Goal: Information Seeking & Learning: Learn about a topic

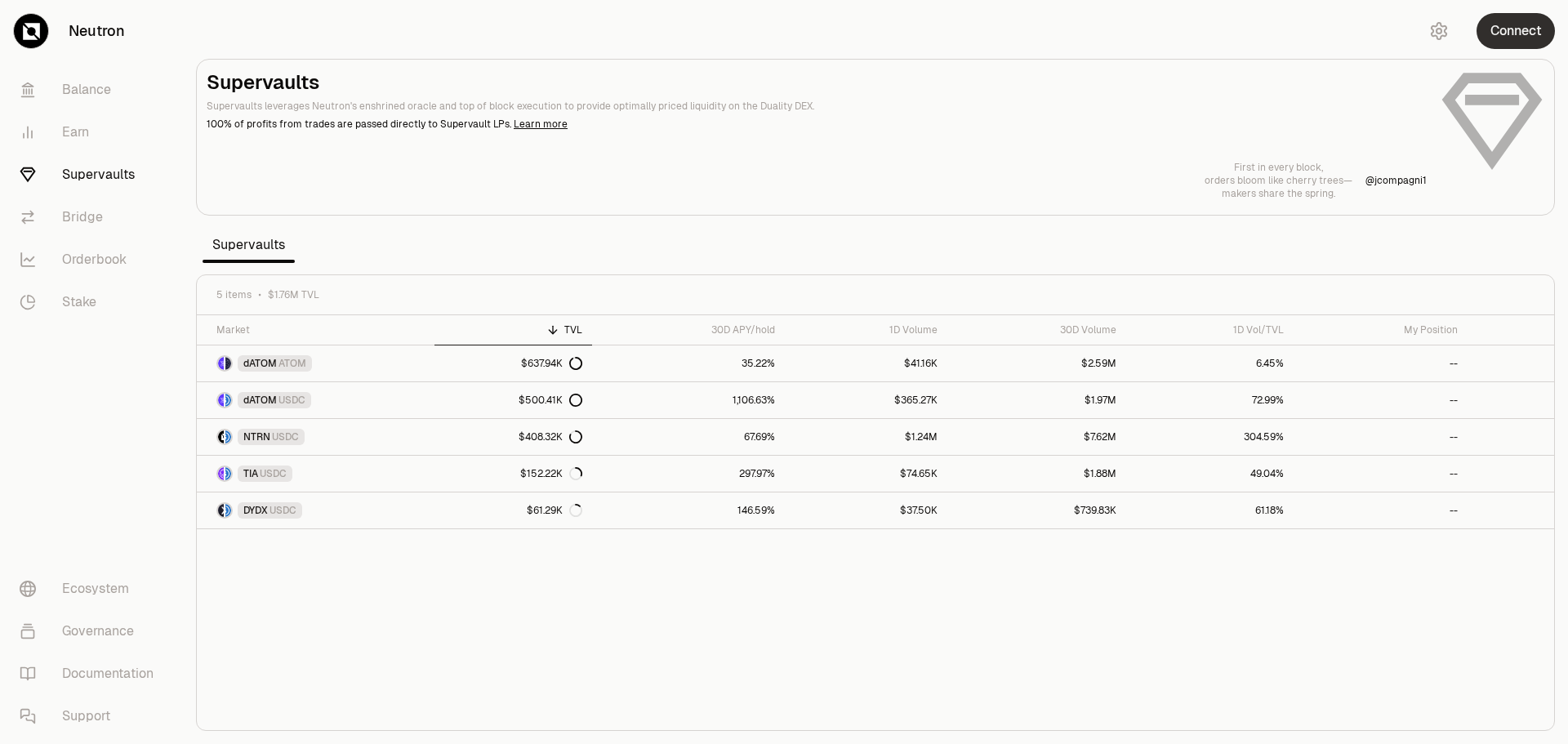
click at [1530, 35] on button "Connect" at bounding box center [1516, 30] width 78 height 36
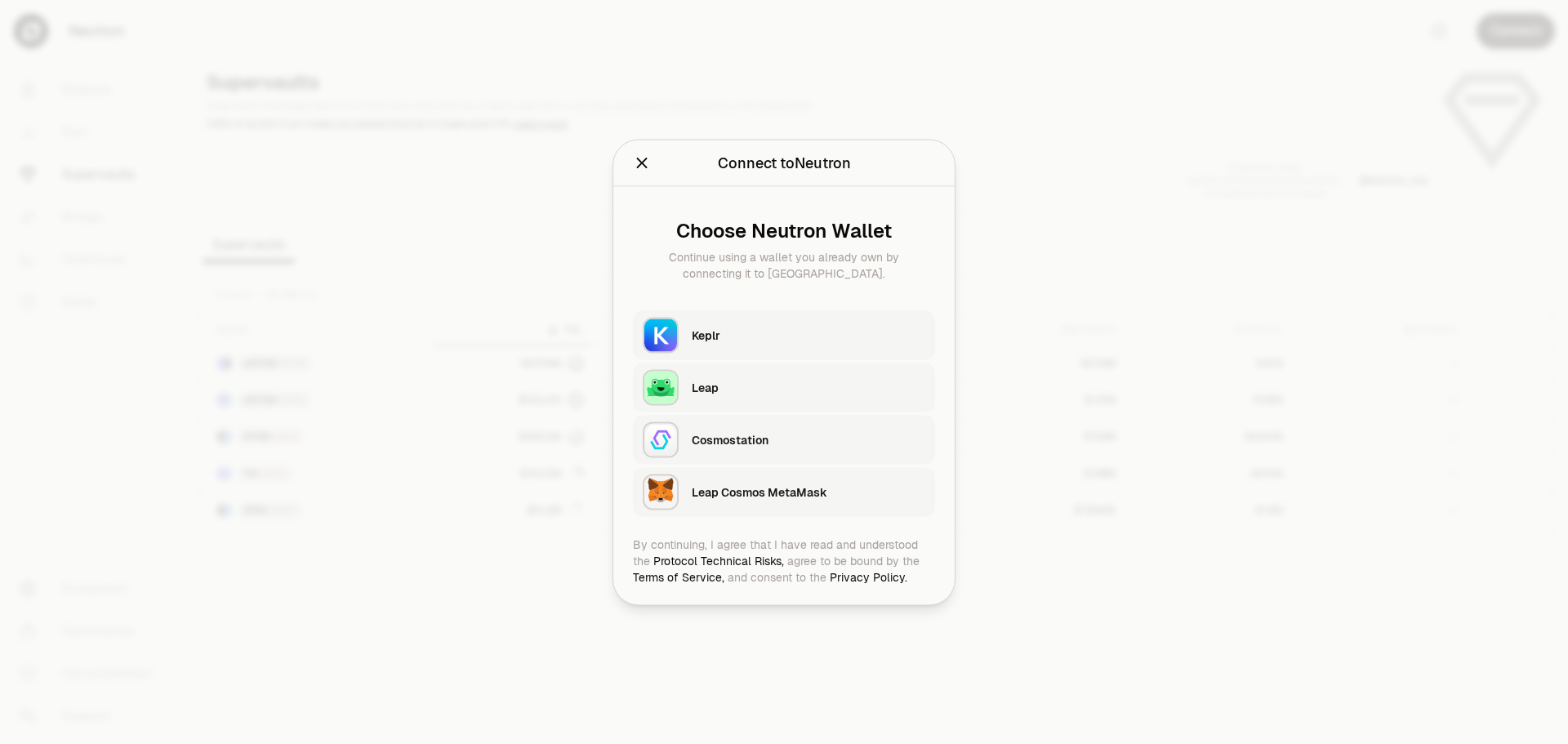
click at [753, 345] on div "Keplr" at bounding box center [808, 334] width 233 height 25
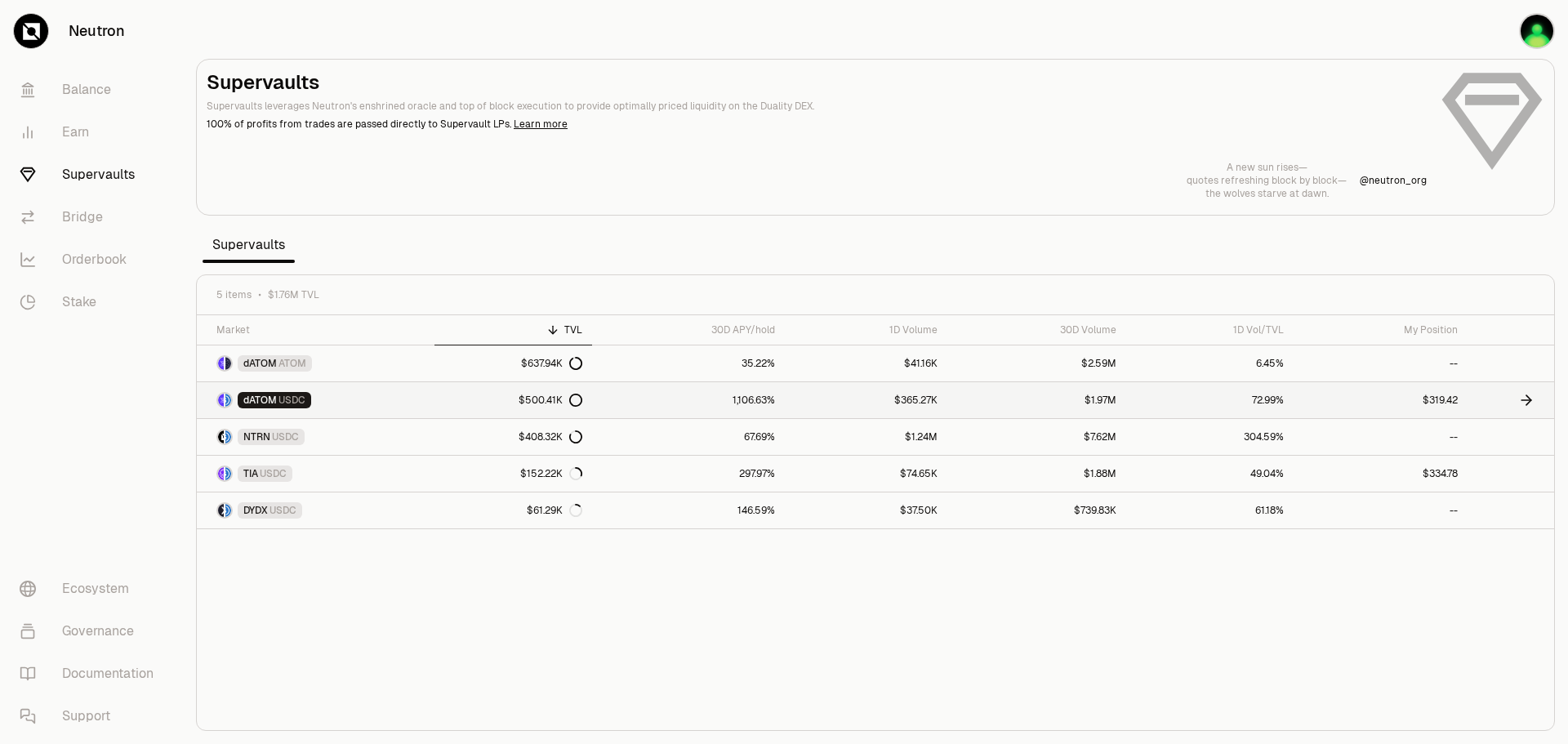
click at [480, 401] on link "$500.41K" at bounding box center [514, 400] width 159 height 36
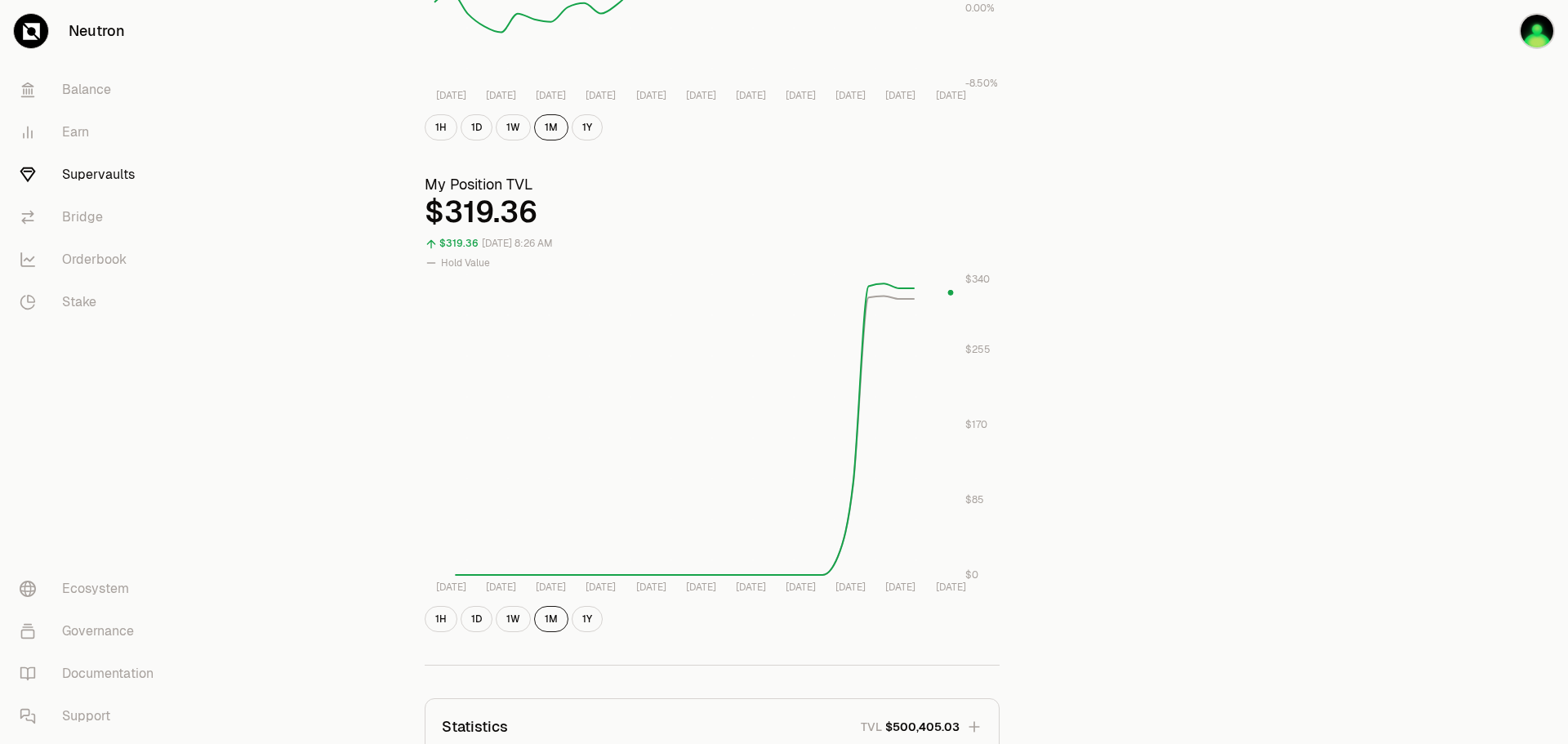
scroll to position [490, 0]
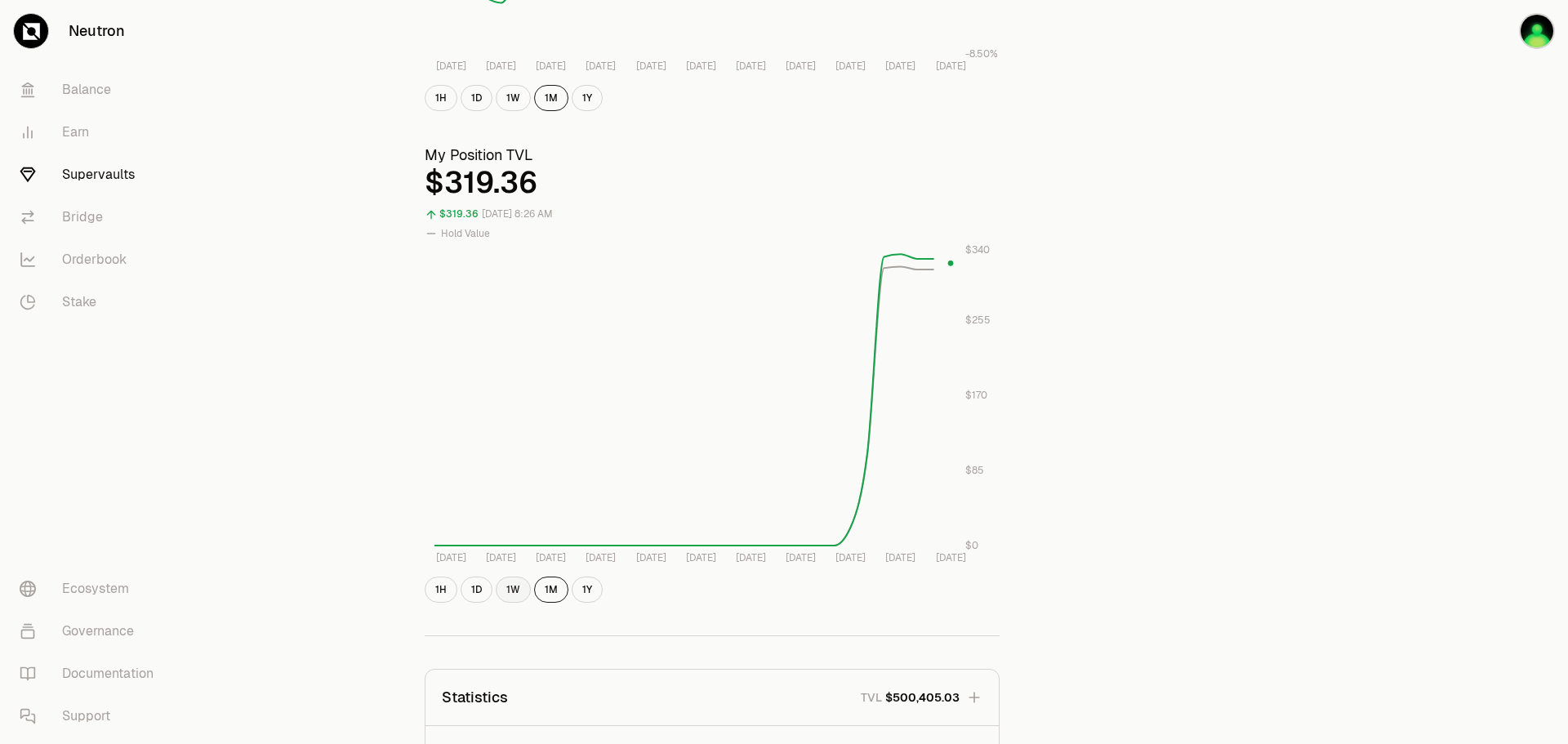
click at [501, 592] on button "1W" at bounding box center [513, 589] width 36 height 26
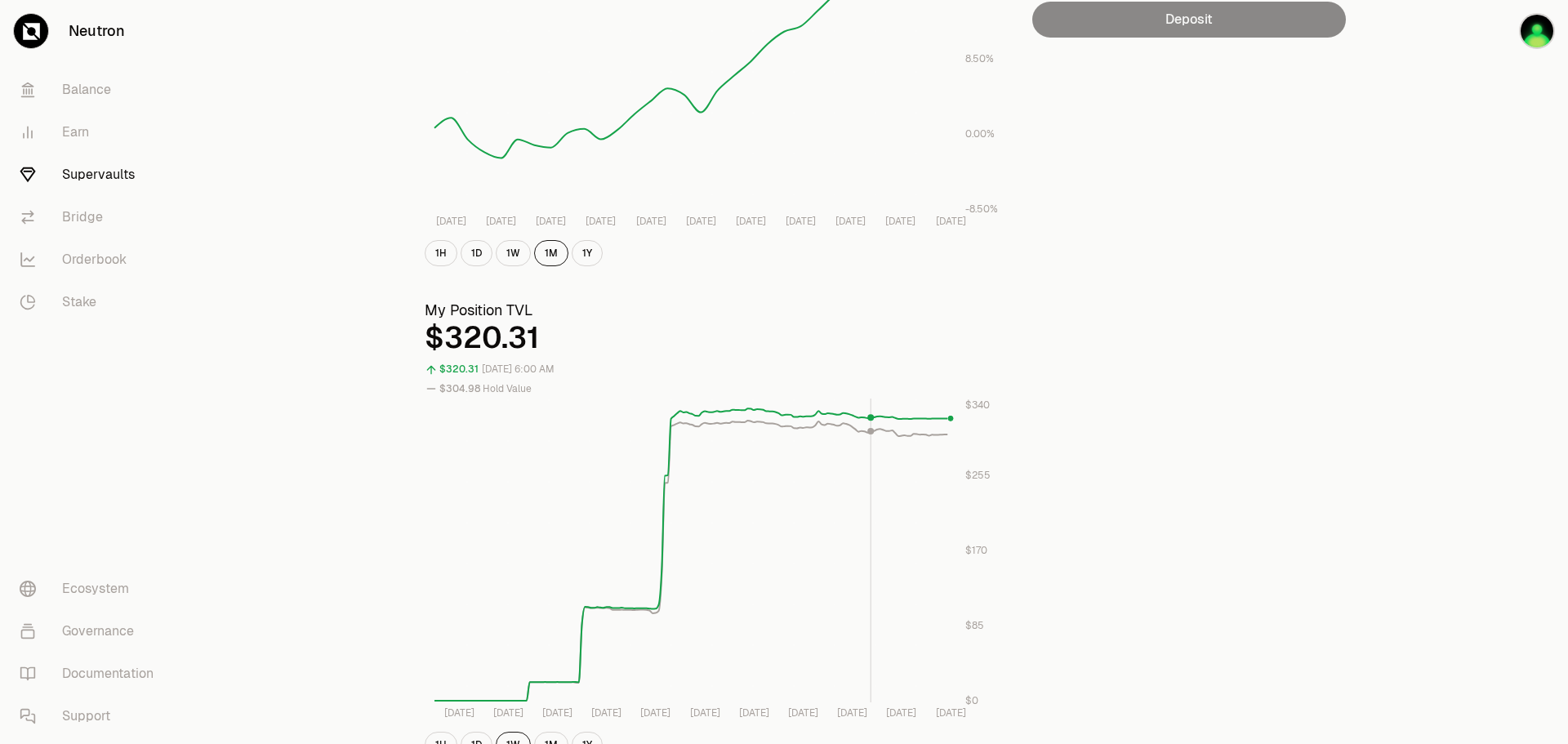
scroll to position [325, 0]
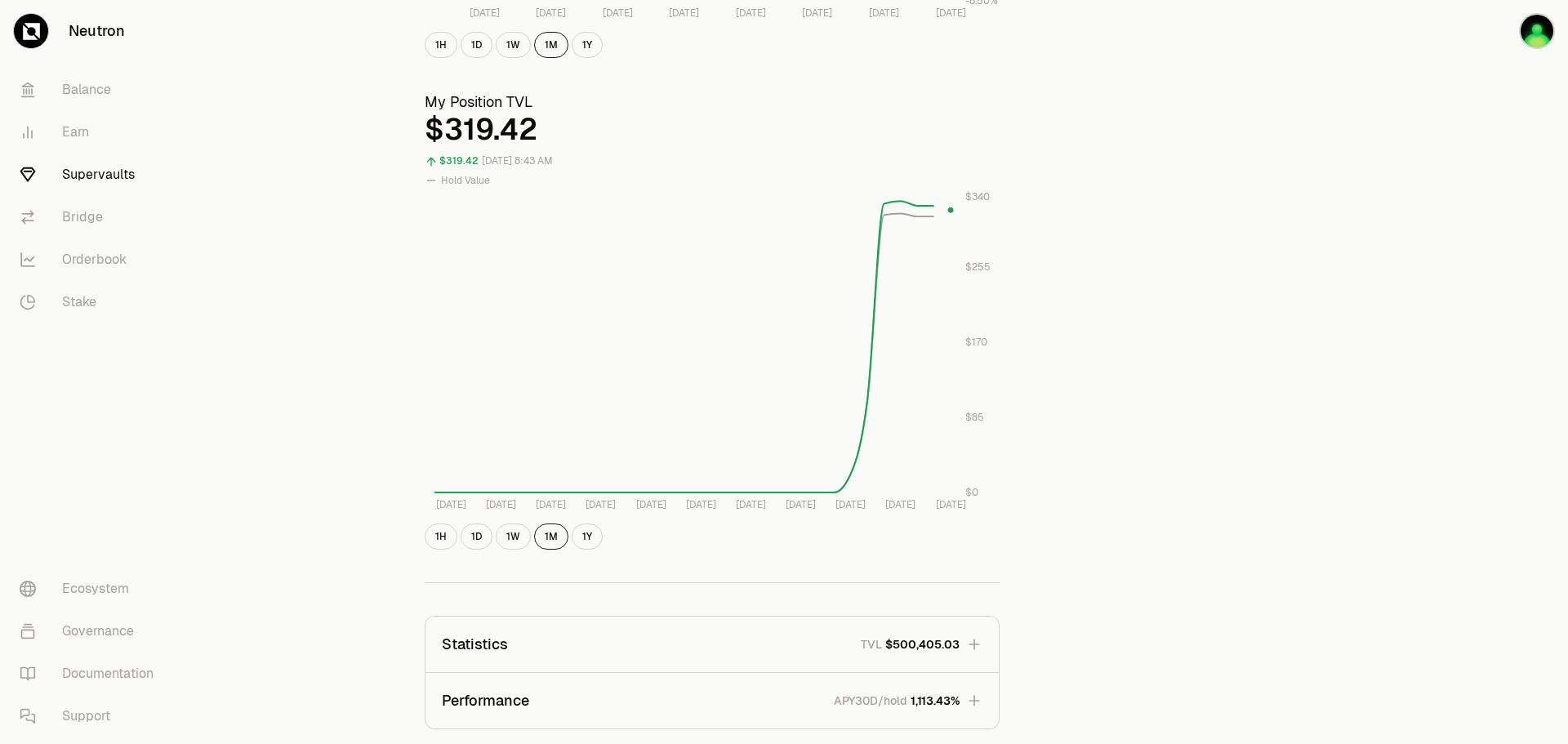
scroll to position [566, 0]
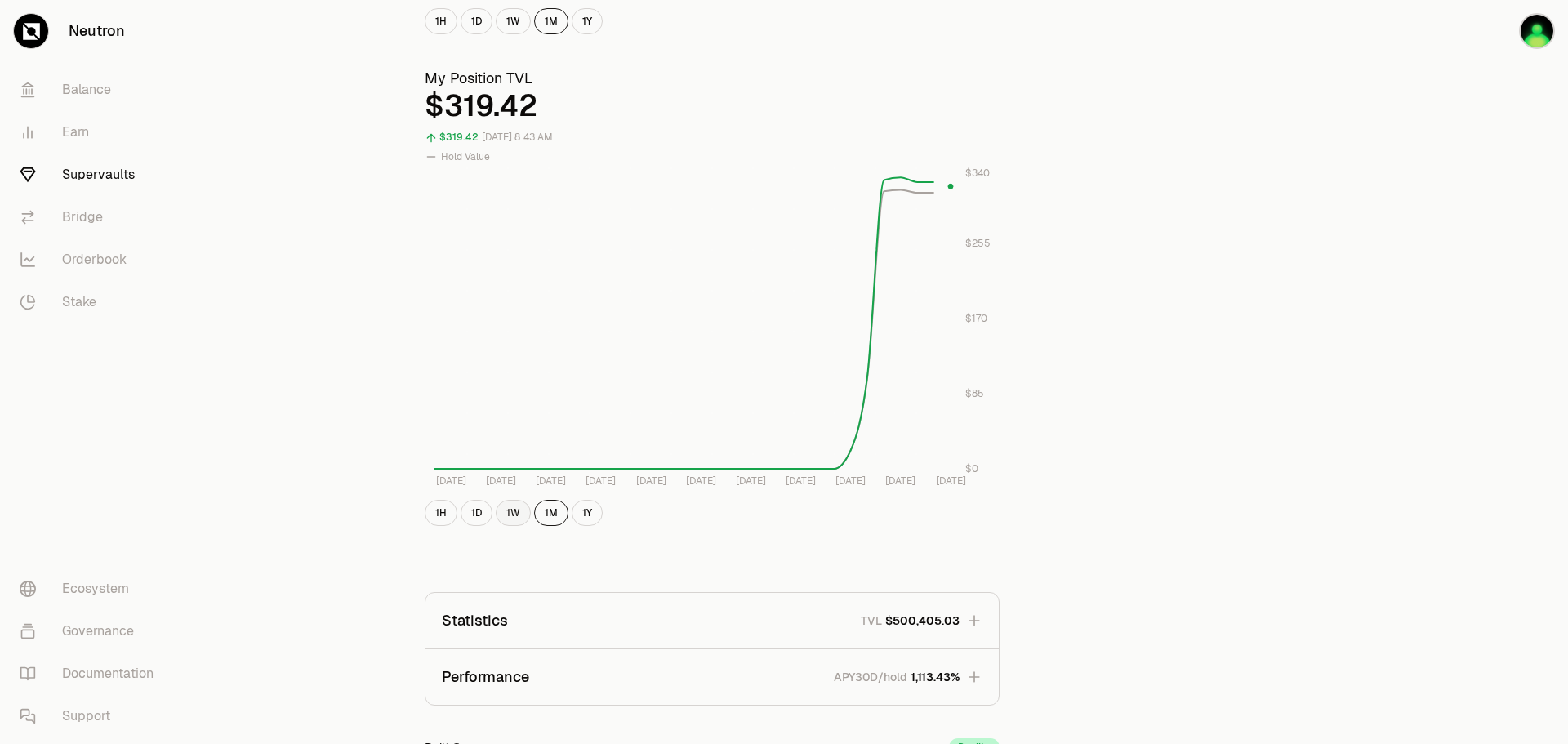
click at [512, 515] on button "1W" at bounding box center [513, 513] width 36 height 26
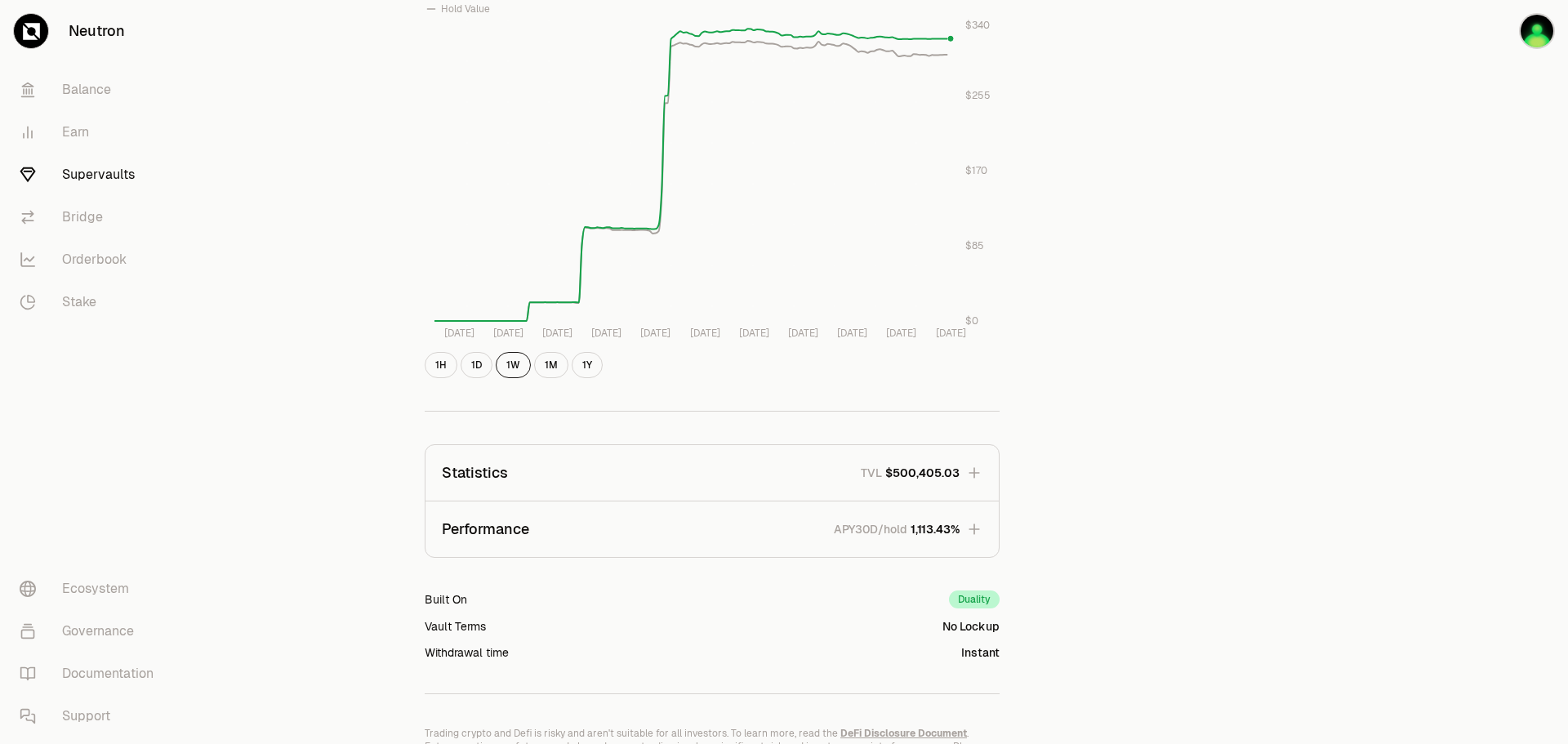
scroll to position [811, 0]
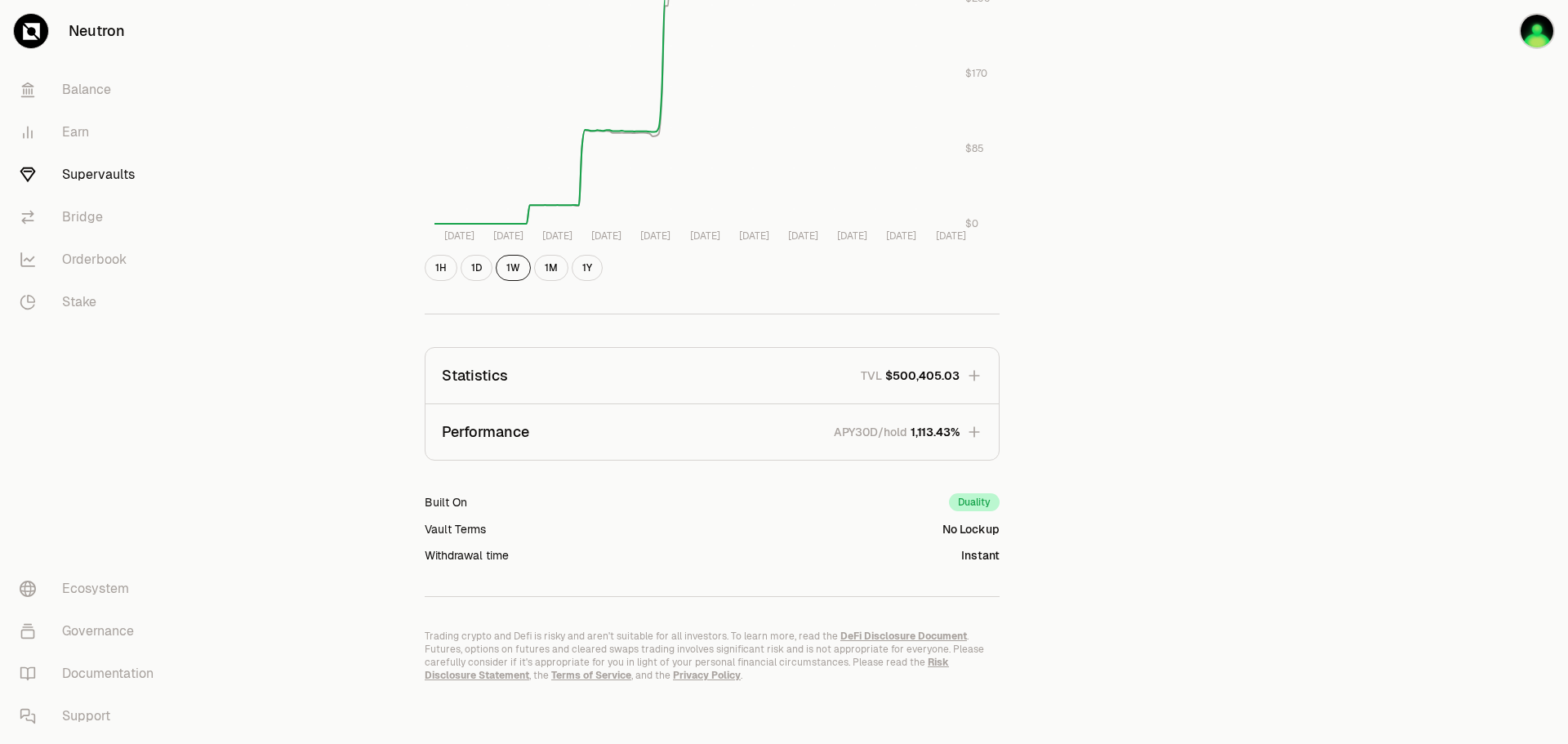
click at [974, 434] on icon "button" at bounding box center [975, 432] width 16 height 16
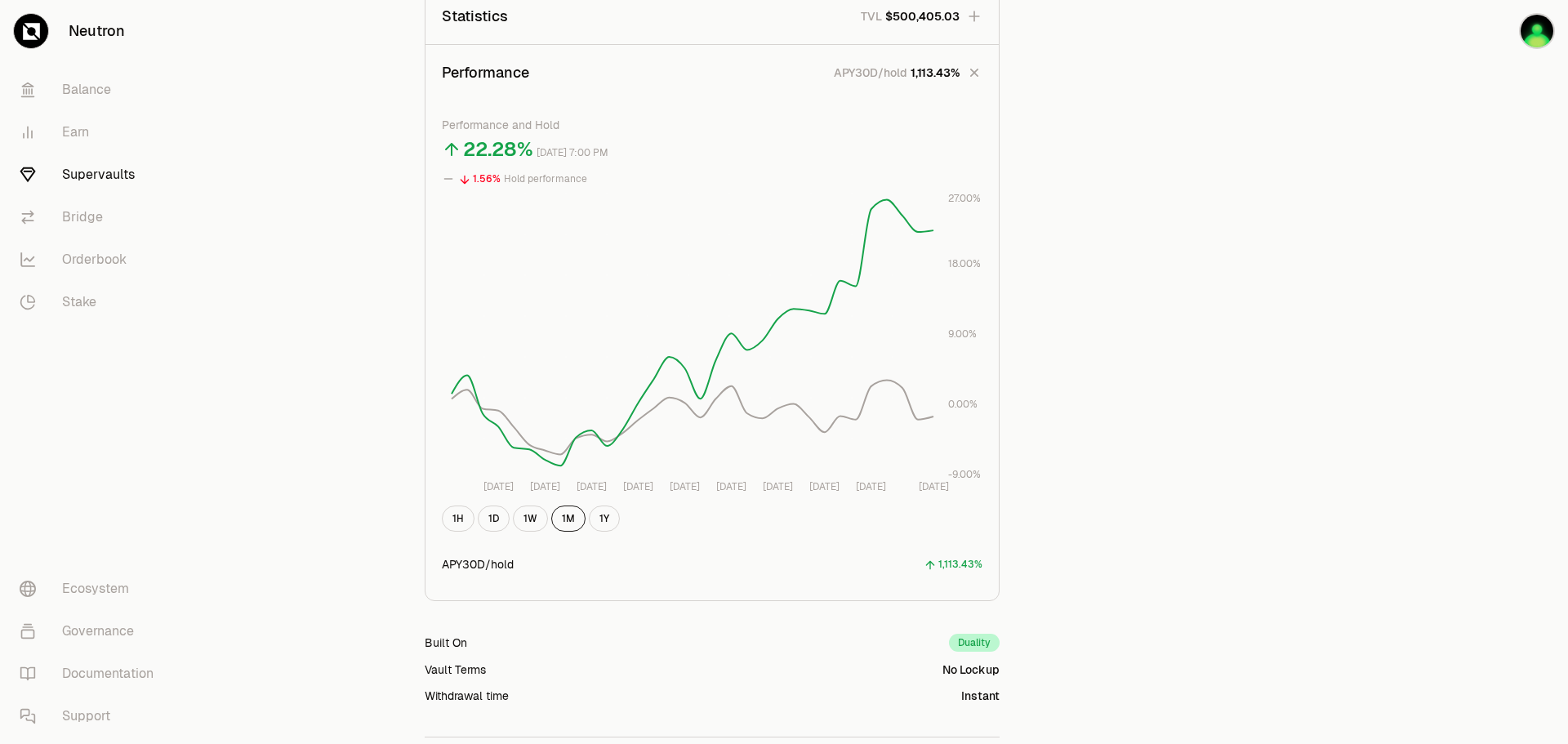
scroll to position [1219, 0]
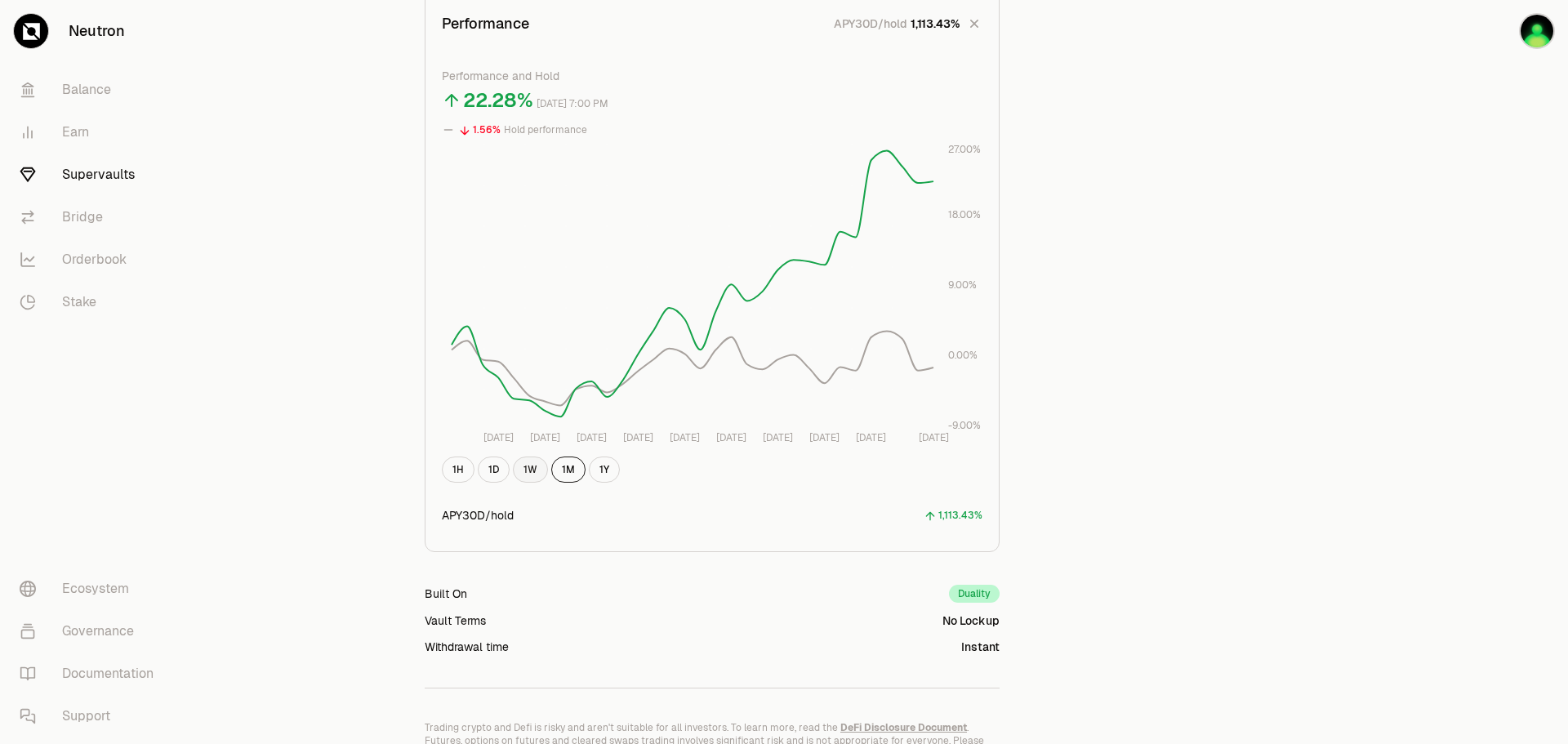
click at [530, 472] on button "1W" at bounding box center [530, 469] width 36 height 26
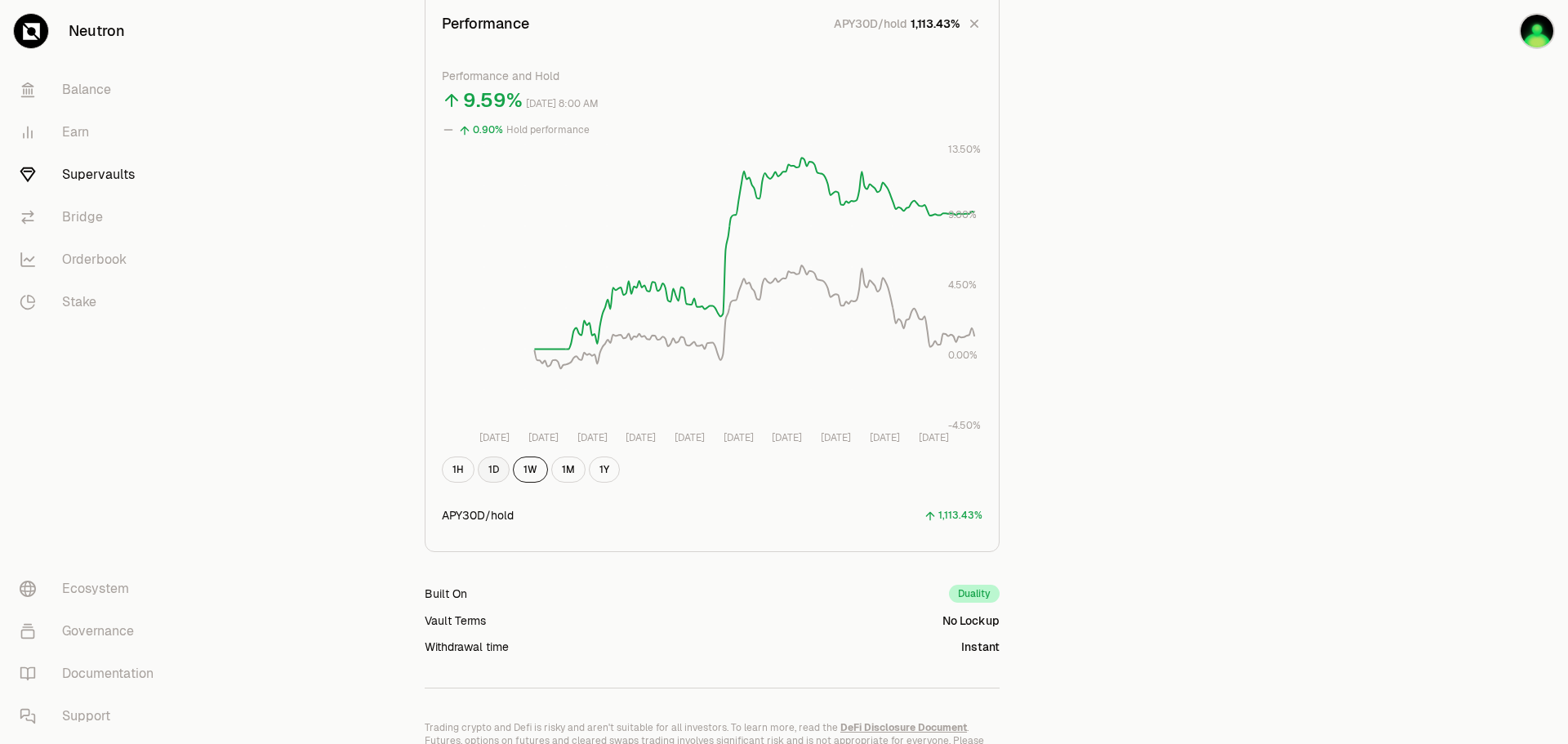
click at [486, 472] on button "1D" at bounding box center [493, 469] width 32 height 26
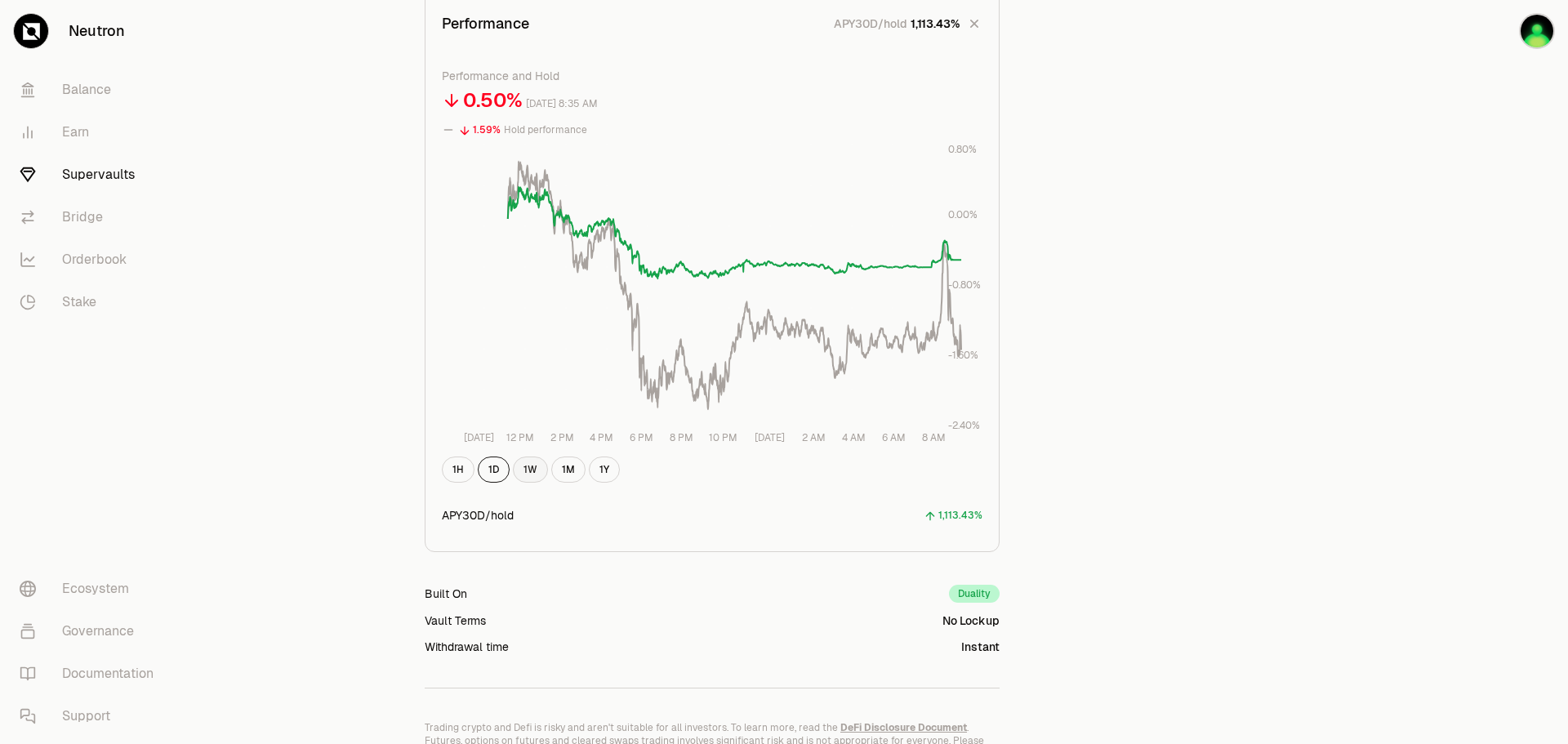
click at [539, 462] on button "1W" at bounding box center [530, 469] width 36 height 26
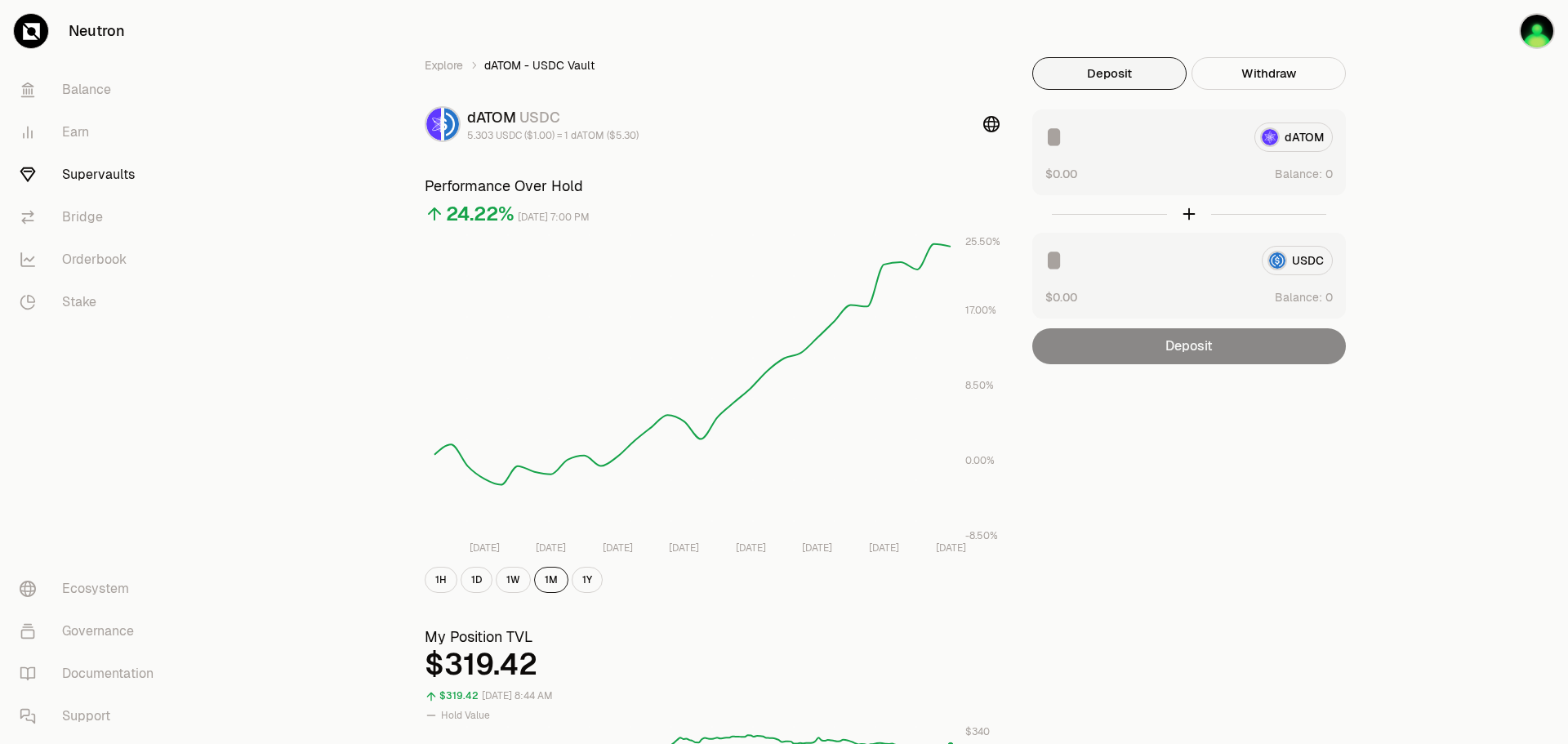
scroll to position [0, 0]
